Goal: Navigation & Orientation: Understand site structure

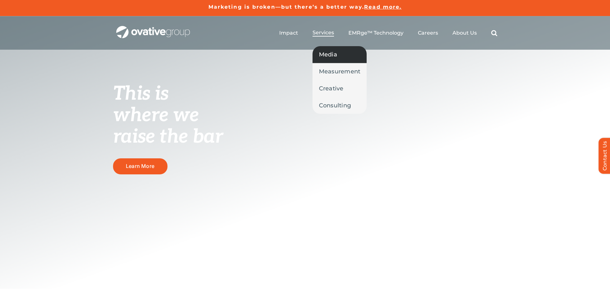
click at [319, 50] on span "Media" at bounding box center [328, 54] width 18 height 9
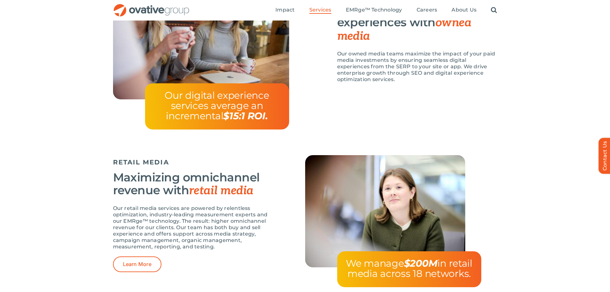
scroll to position [737, 0]
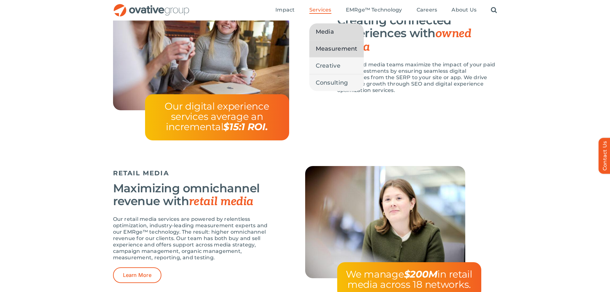
click at [334, 46] on span "Measurement" at bounding box center [337, 48] width 42 height 9
